Goal: Information Seeking & Learning: Learn about a topic

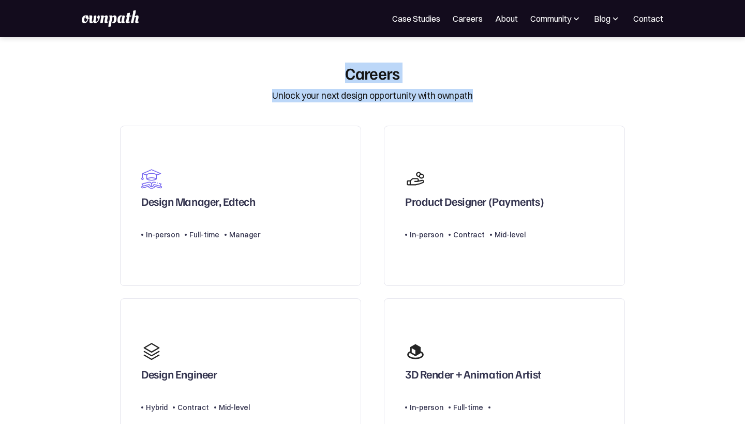
drag, startPoint x: 345, startPoint y: 72, endPoint x: 479, endPoint y: 98, distance: 136.3
click at [479, 98] on div "Careers Unlock your next design opportunity with ownpath" at bounding box center [372, 83] width 517 height 40
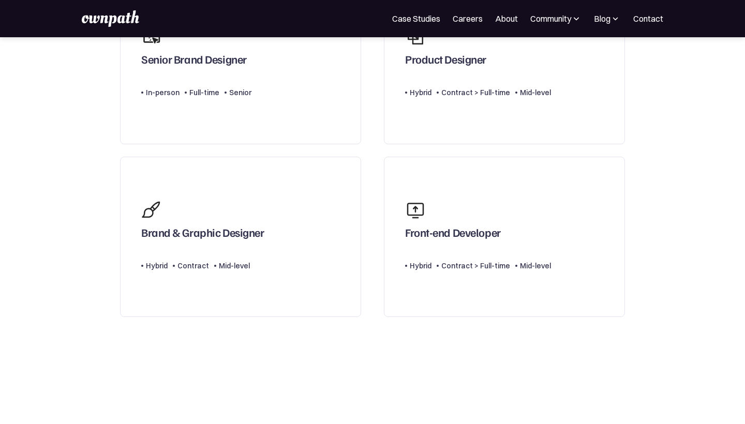
scroll to position [479, 0]
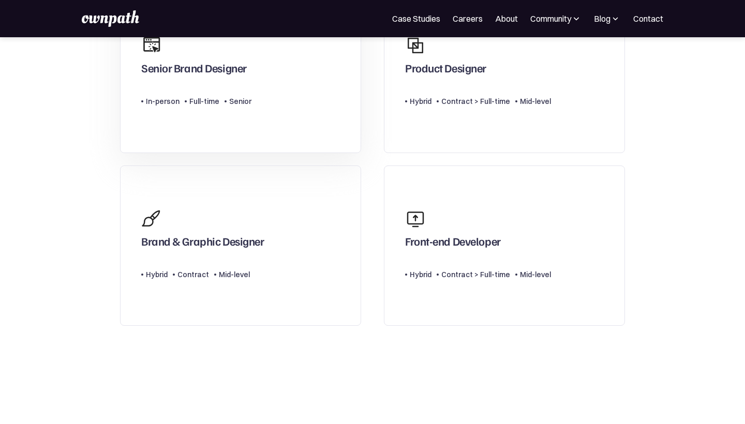
click at [194, 80] on div "Senior Brand Designer" at bounding box center [193, 70] width 105 height 19
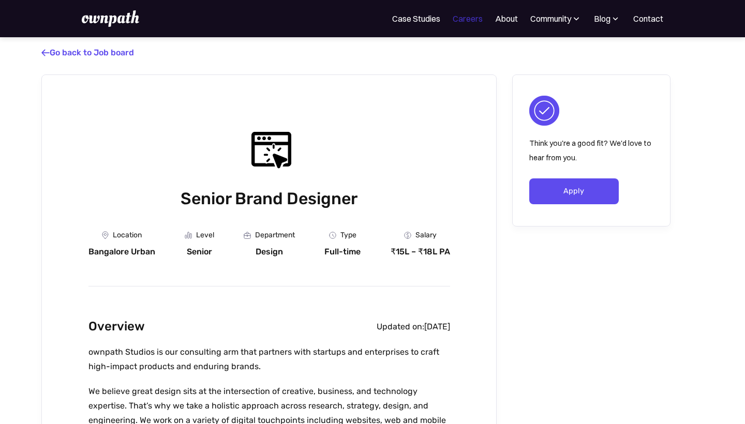
click at [469, 19] on link "Careers" at bounding box center [467, 18] width 30 height 12
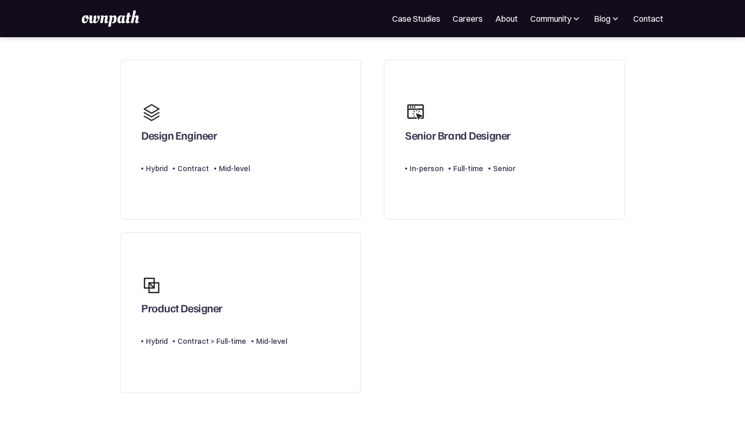
scroll to position [63, 0]
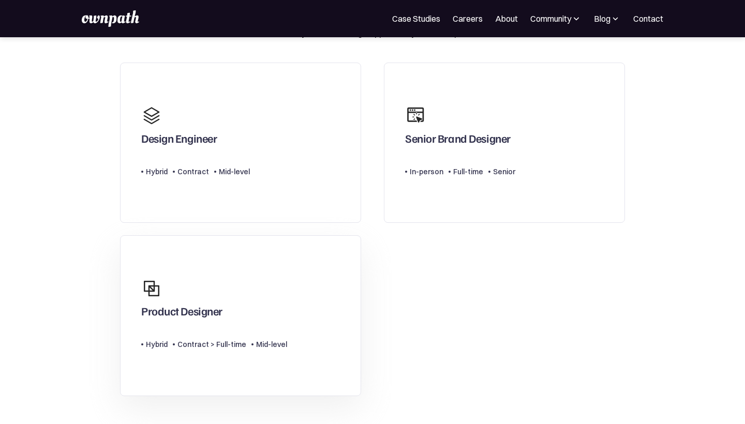
click at [218, 309] on div "Product Designer" at bounding box center [214, 298] width 146 height 50
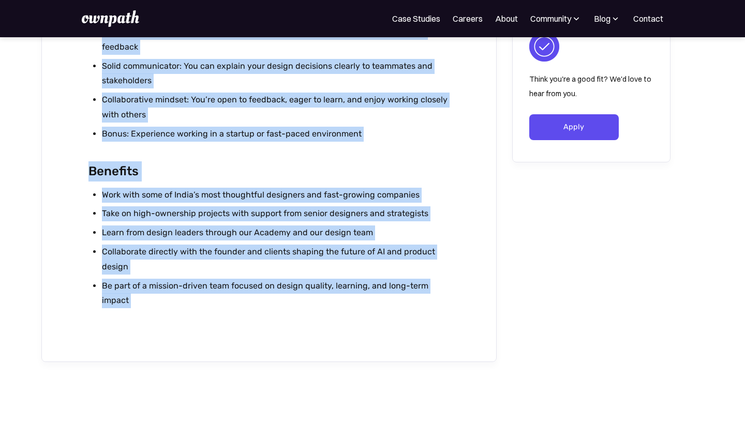
scroll to position [1112, 0]
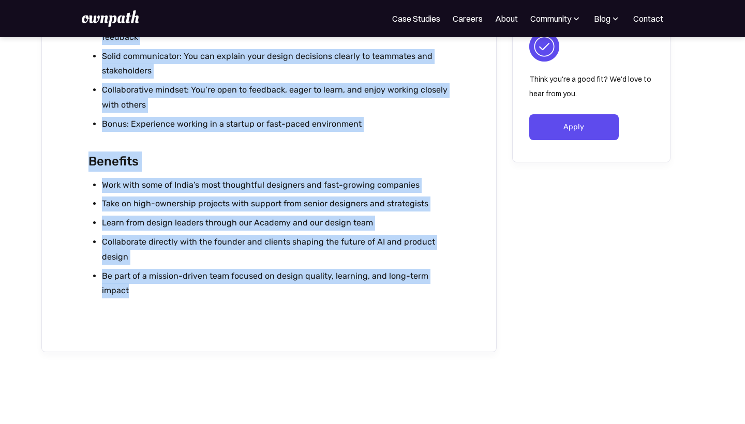
drag, startPoint x: 89, startPoint y: 116, endPoint x: 213, endPoint y: 286, distance: 210.2
copy div "We’re now hiring a Product Designer to help shape digital experiences from earl…"
click at [187, 178] on li "Work with some of India’s most thoughtful designers and fast-growing companies" at bounding box center [276, 185] width 348 height 15
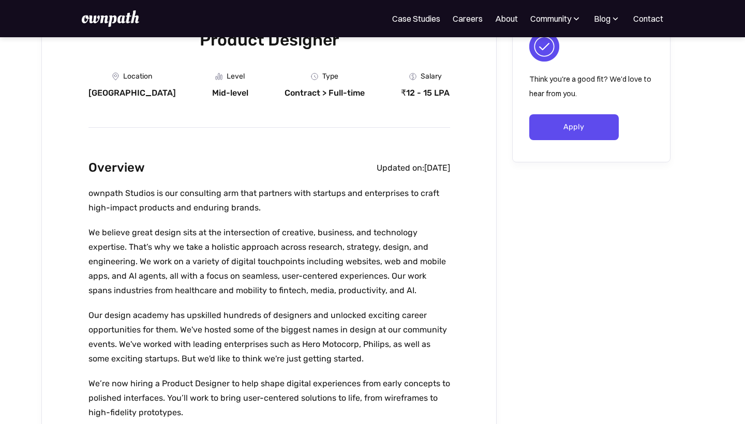
scroll to position [109, 0]
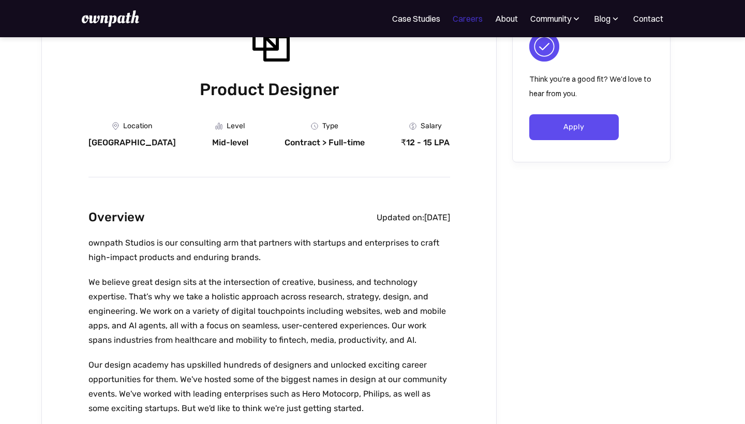
click at [456, 23] on link "Careers" at bounding box center [467, 18] width 30 height 12
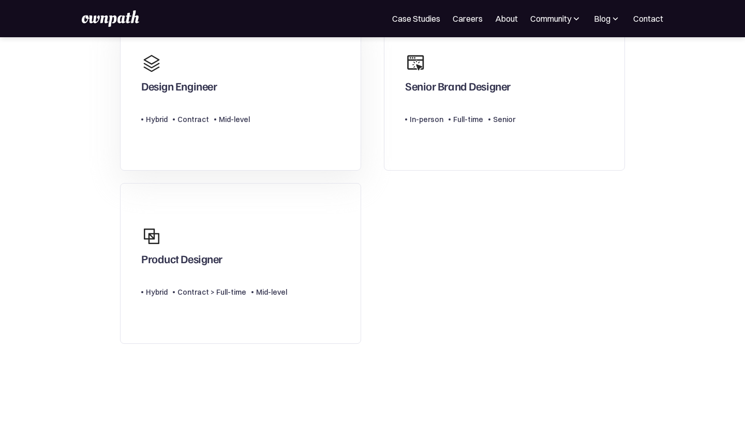
scroll to position [140, 0]
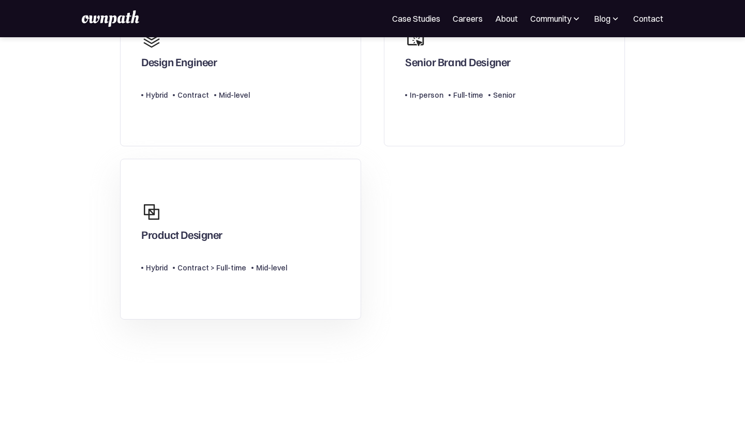
click at [213, 246] on div "Product Designer" at bounding box center [181, 237] width 81 height 19
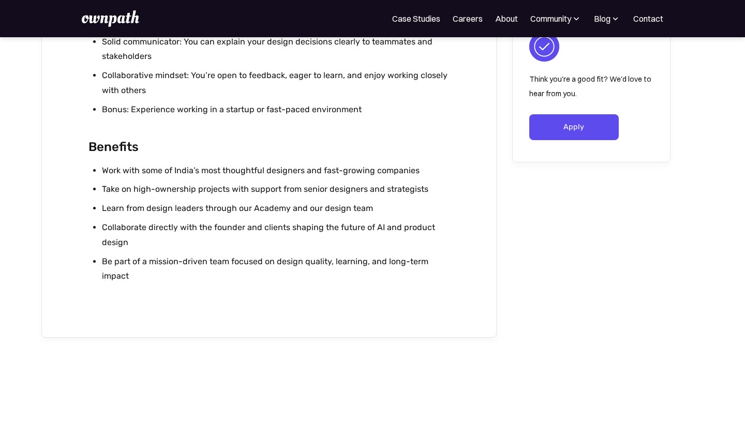
scroll to position [1148, 0]
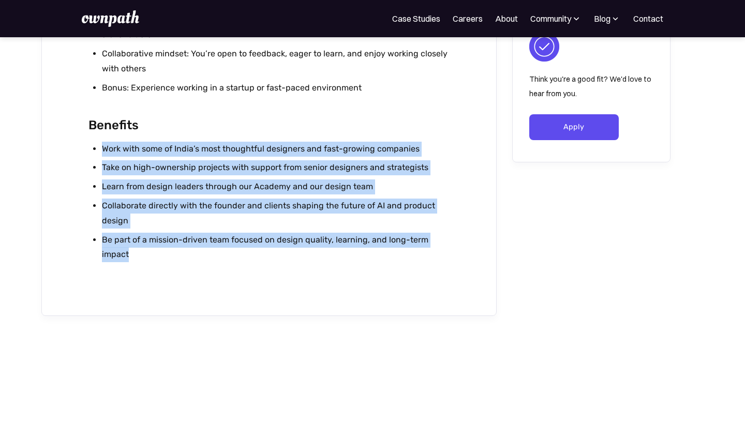
drag, startPoint x: 137, startPoint y: 251, endPoint x: 99, endPoint y: 144, distance: 113.8
click at [99, 144] on ul "Work with some of India’s most thoughtful designers and fast-growing companies …" at bounding box center [268, 204] width 361 height 125
copy ul "Work with some of India’s most thoughtful designers and fast-growing companies …"
click at [422, 240] on li "Be part of a mission-driven team focused on design quality, learning, and long-…" at bounding box center [276, 248] width 348 height 30
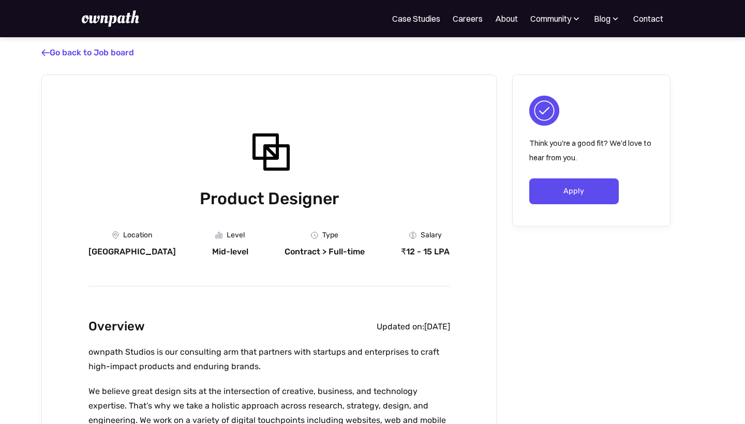
scroll to position [0, 0]
